Goal: Answer question/provide support

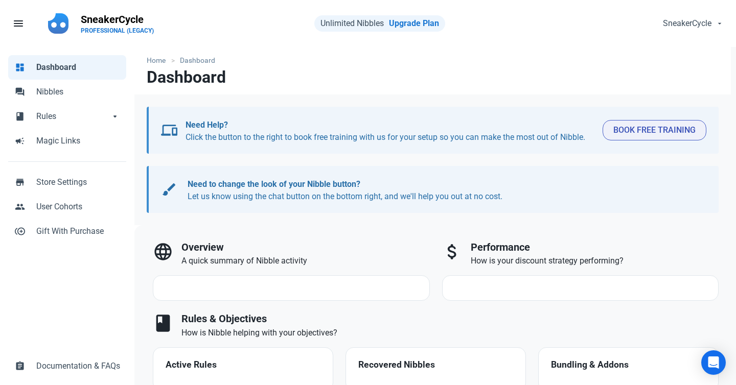
select select "7d"
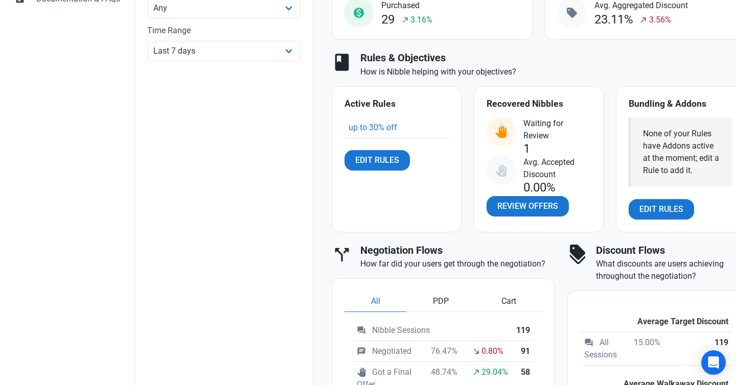
scroll to position [391, 0]
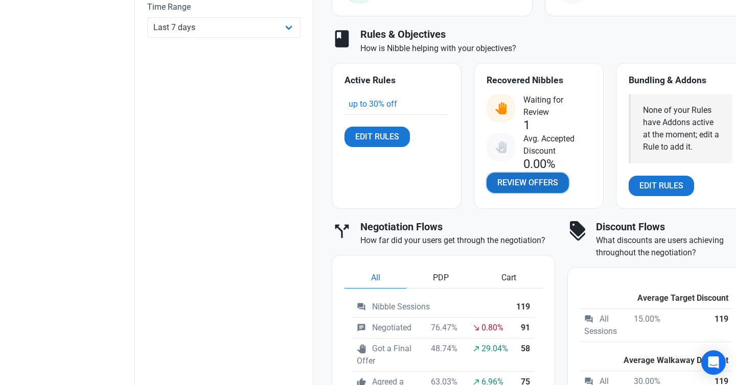
click at [522, 185] on span "Review Offers" at bounding box center [527, 183] width 61 height 12
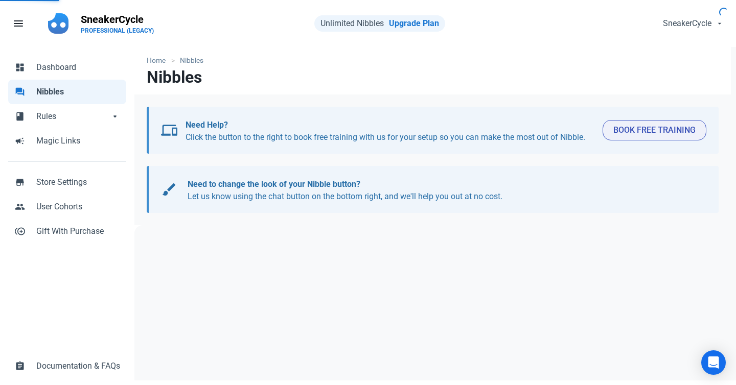
select select "user_offer_available"
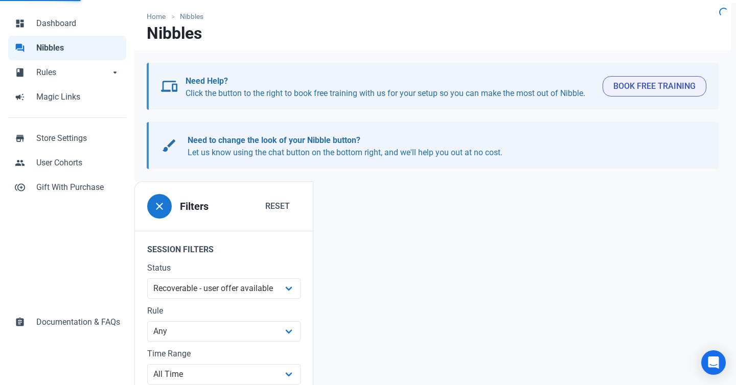
scroll to position [124, 0]
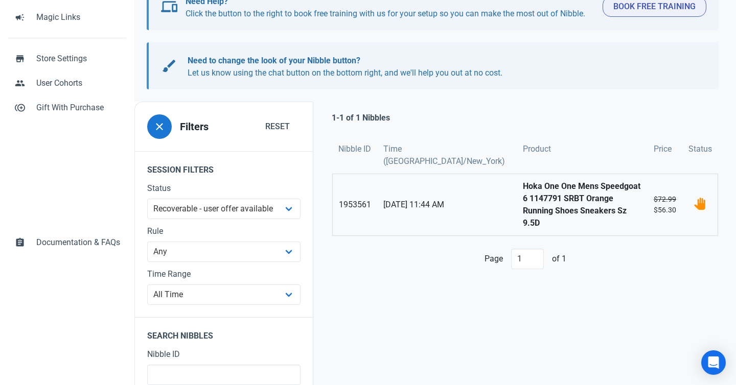
click at [526, 196] on strong "Hoka One One Mens Speedgoat 6 1147791 SRBT Orange Running Shoes Sneakers Sz 9.5D" at bounding box center [582, 204] width 119 height 49
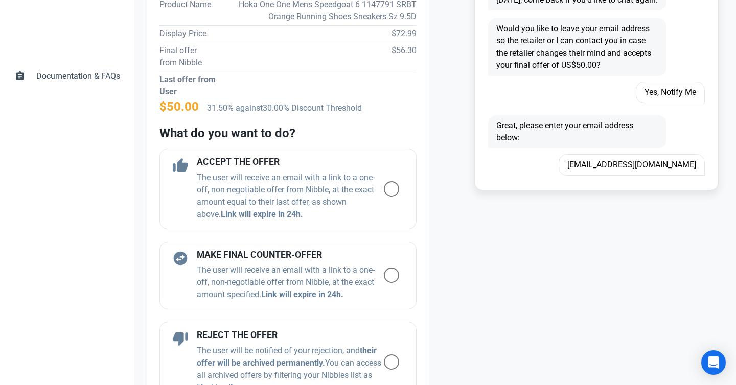
scroll to position [642, 0]
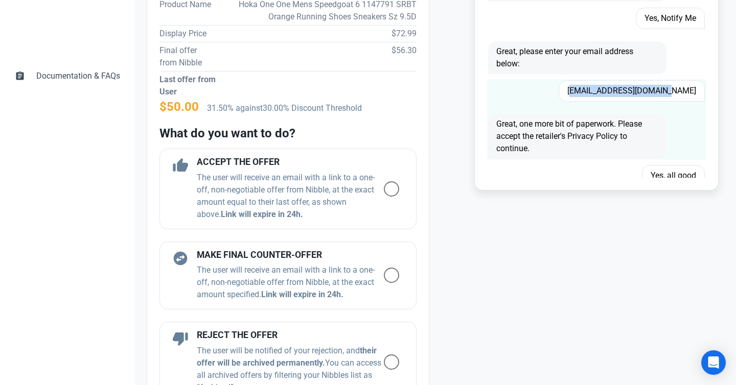
drag, startPoint x: 607, startPoint y: 92, endPoint x: 694, endPoint y: 95, distance: 87.4
click at [694, 95] on span "[EMAIL_ADDRESS][DOMAIN_NAME]" at bounding box center [632, 90] width 146 height 21
copy span "[EMAIL_ADDRESS][DOMAIN_NAME]"
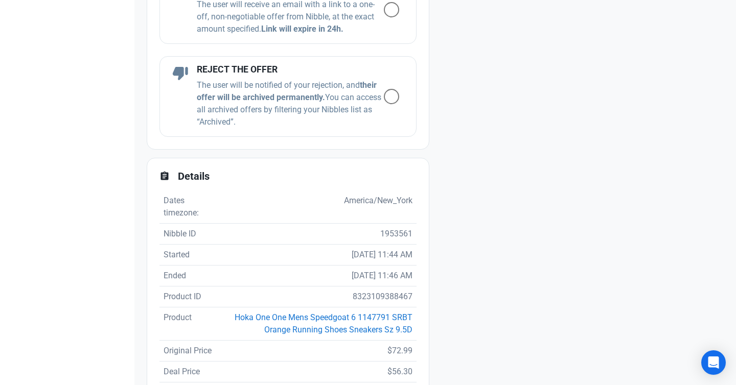
scroll to position [595, 0]
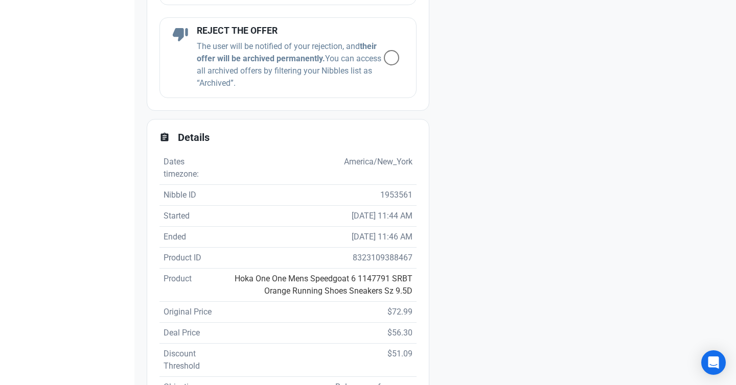
click at [294, 276] on link "Hoka One One Mens Speedgoat 6 1147791 SRBT Orange Running Shoes Sneakers Sz 9.5D" at bounding box center [324, 285] width 178 height 22
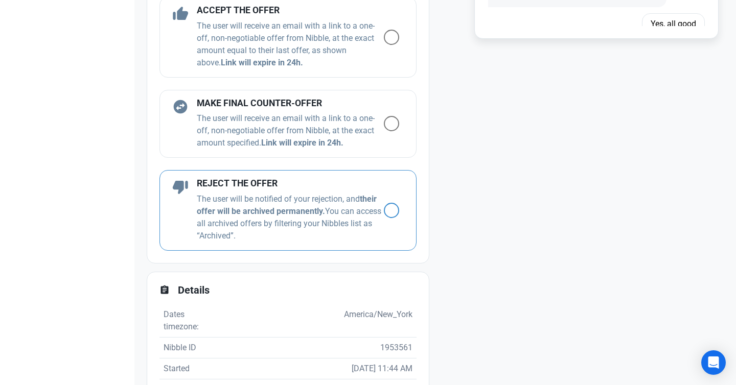
scroll to position [433, 0]
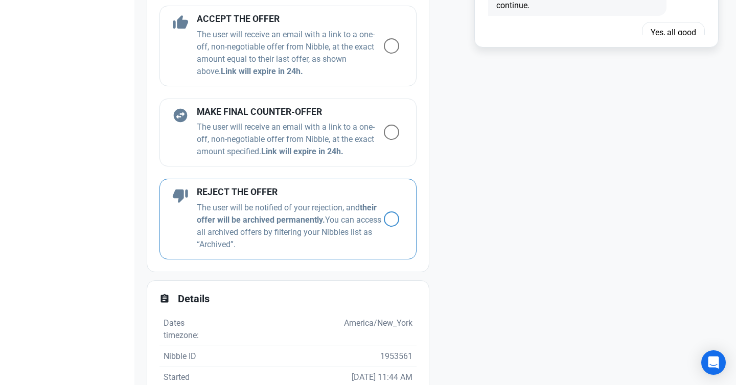
click at [388, 212] on span at bounding box center [391, 219] width 15 height 15
click at [388, 216] on input "radio" at bounding box center [387, 219] width 7 height 7
radio input "true"
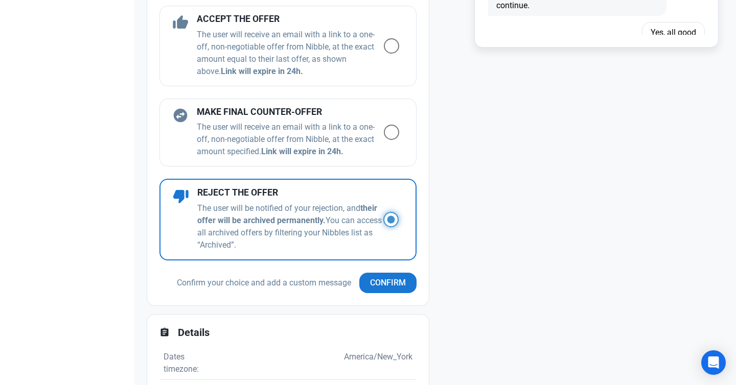
scroll to position [600, 0]
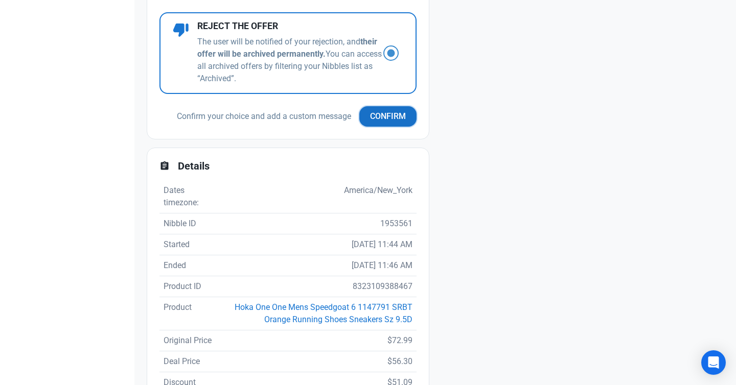
click at [374, 116] on span "Confirm" at bounding box center [388, 116] width 36 height 12
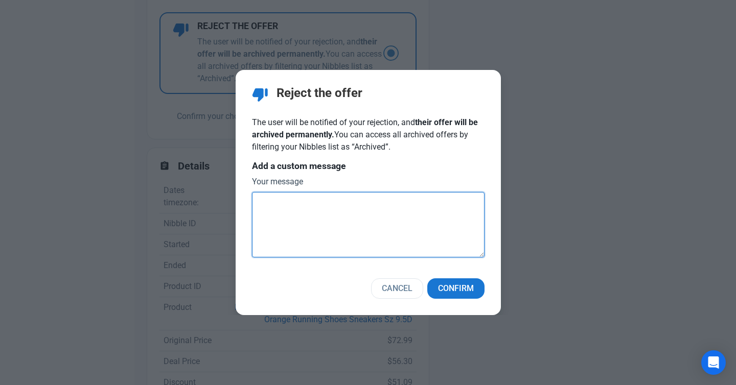
click at [423, 218] on textarea at bounding box center [368, 224] width 233 height 65
type textarea "The item is no longer available."
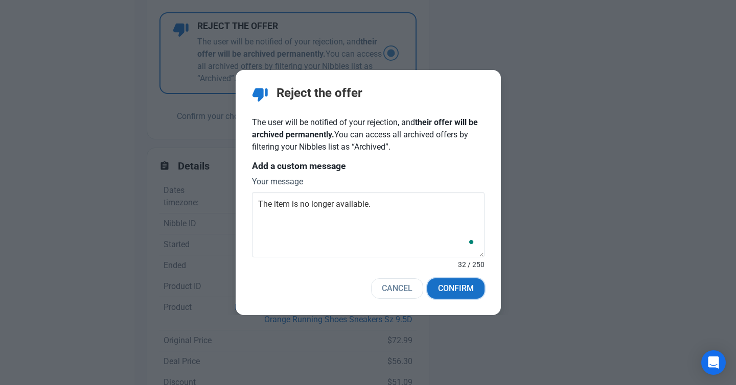
click at [473, 283] on span "Confirm" at bounding box center [456, 289] width 36 height 12
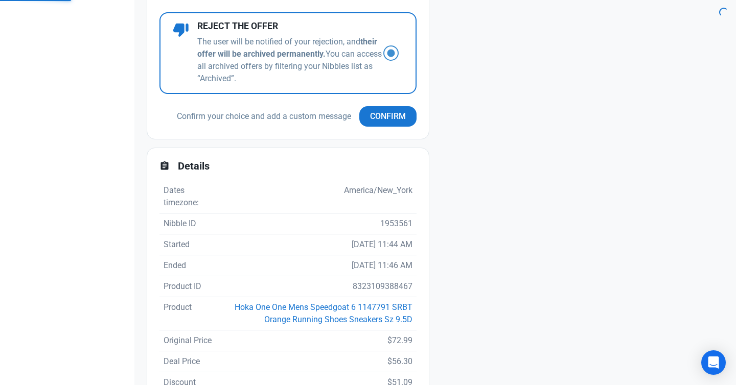
scroll to position [490, 0]
